Goal: Navigation & Orientation: Find specific page/section

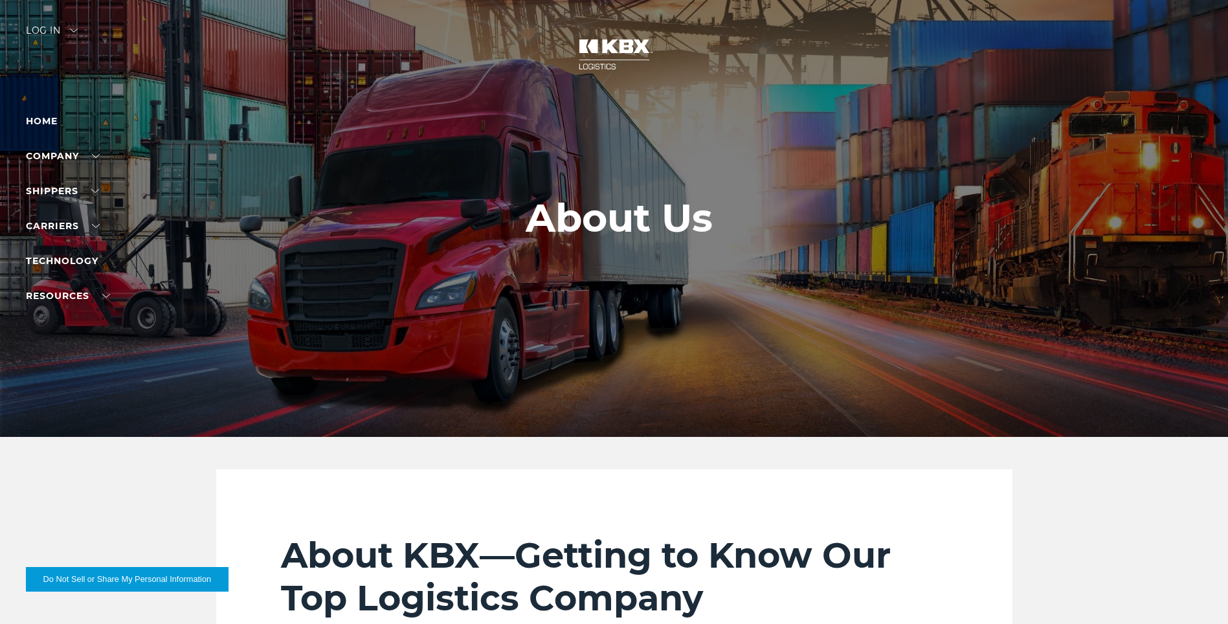
drag, startPoint x: 245, startPoint y: 210, endPoint x: 275, endPoint y: 287, distance: 83.2
click at [260, 260] on div at bounding box center [619, 218] width 1238 height 437
drag, startPoint x: 468, startPoint y: 395, endPoint x: 294, endPoint y: 501, distance: 203.9
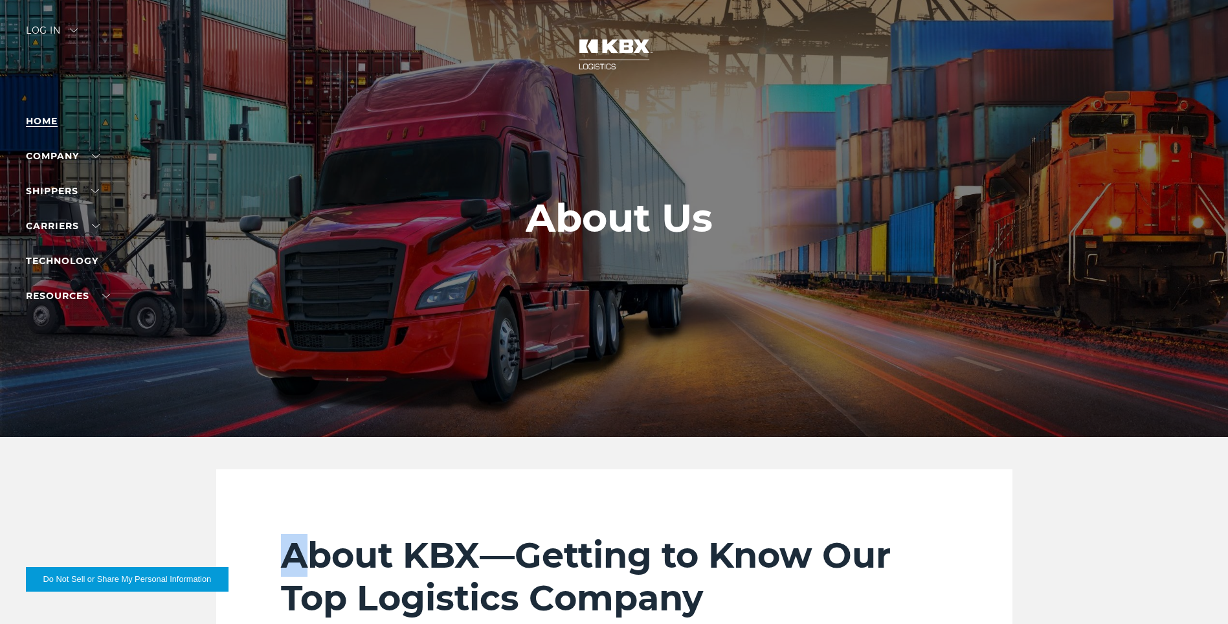
click at [49, 122] on link "Home" at bounding box center [42, 121] width 32 height 12
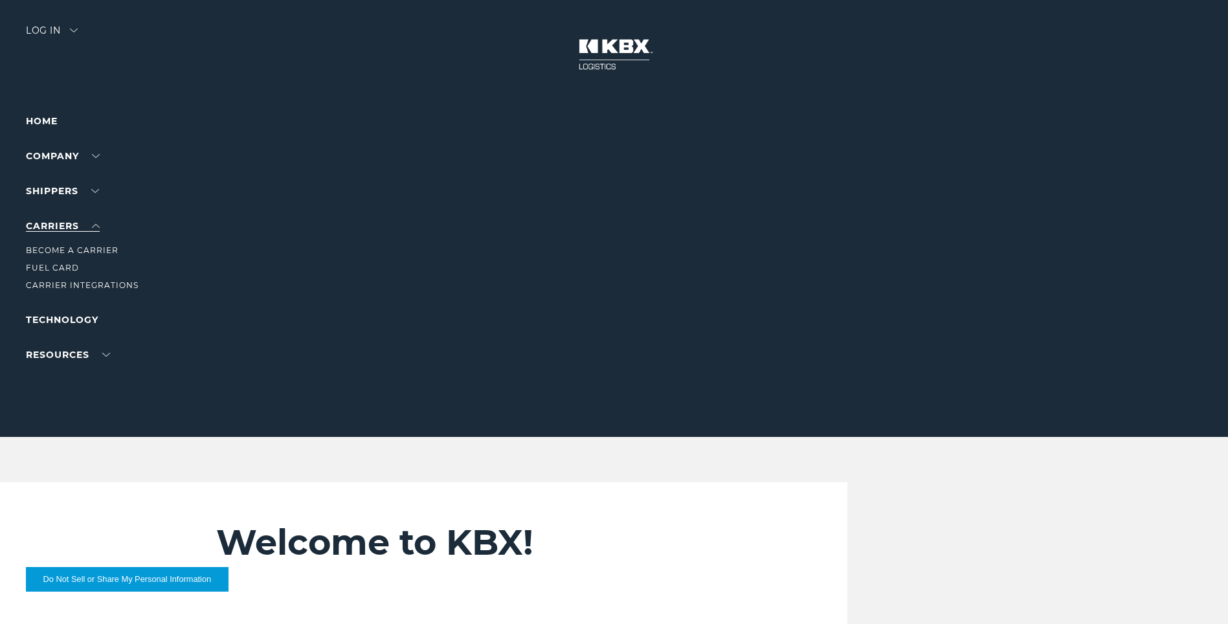
click at [72, 220] on link "Carriers" at bounding box center [63, 226] width 74 height 12
click at [205, 583] on button "Do Not Sell or Share My Personal Information" at bounding box center [127, 579] width 203 height 25
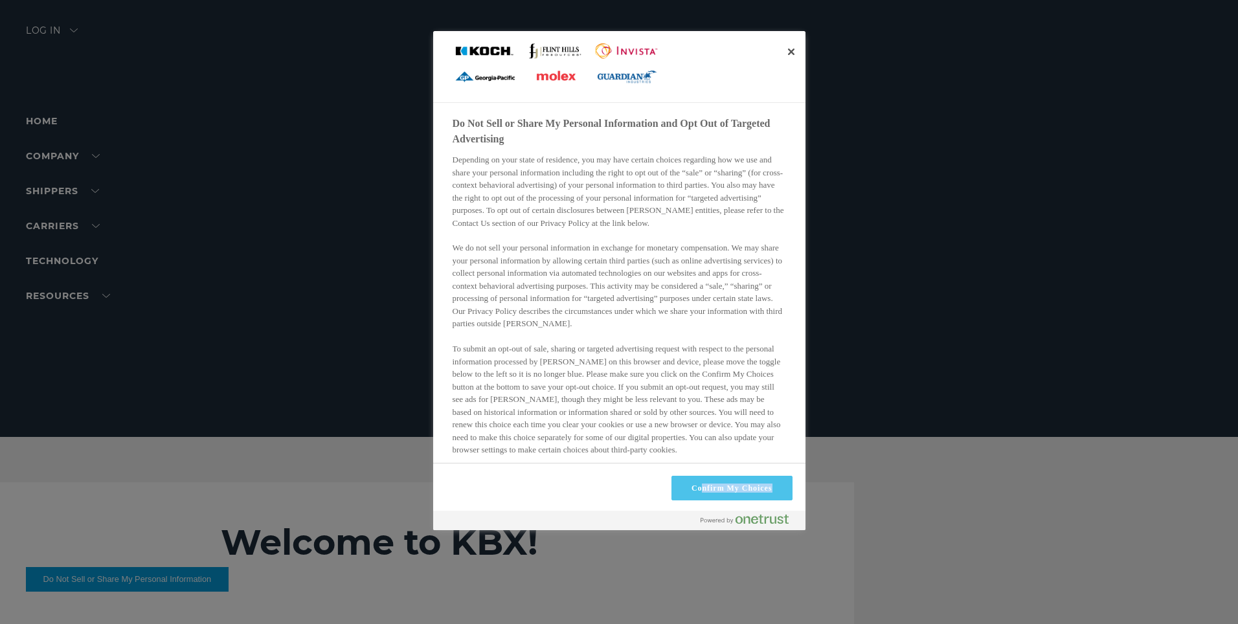
click at [704, 498] on div "Confirm My Choices" at bounding box center [619, 486] width 372 height 47
click at [704, 498] on button "Confirm My Choices" at bounding box center [731, 488] width 121 height 25
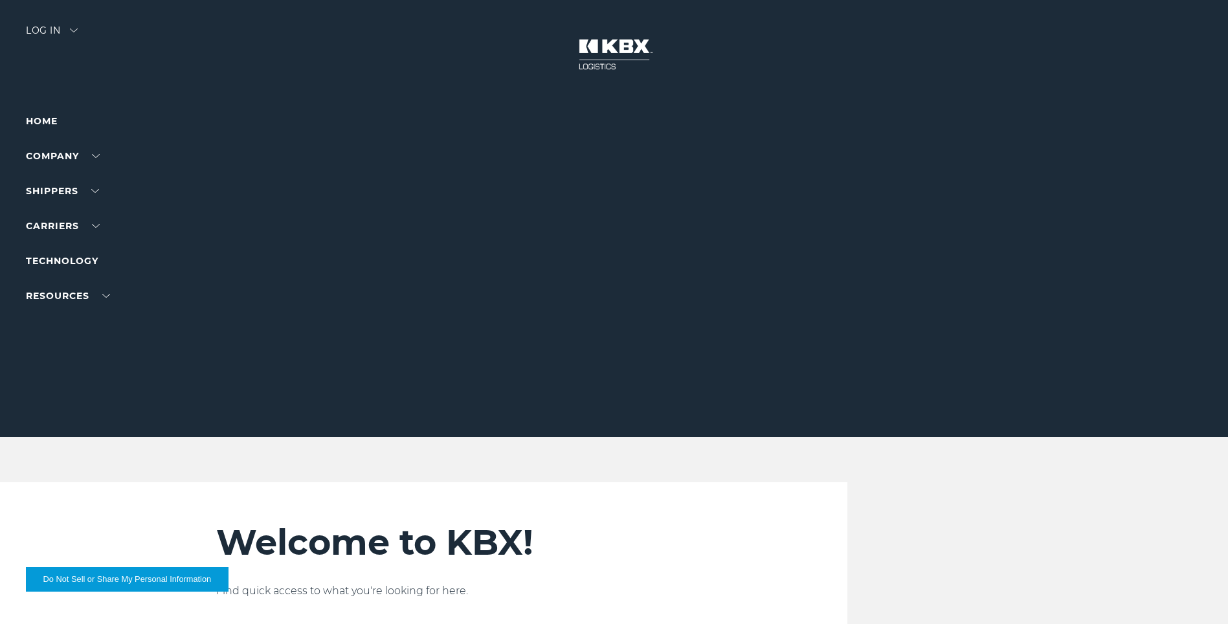
scroll to position [546, 0]
